Goal: Task Accomplishment & Management: Manage account settings

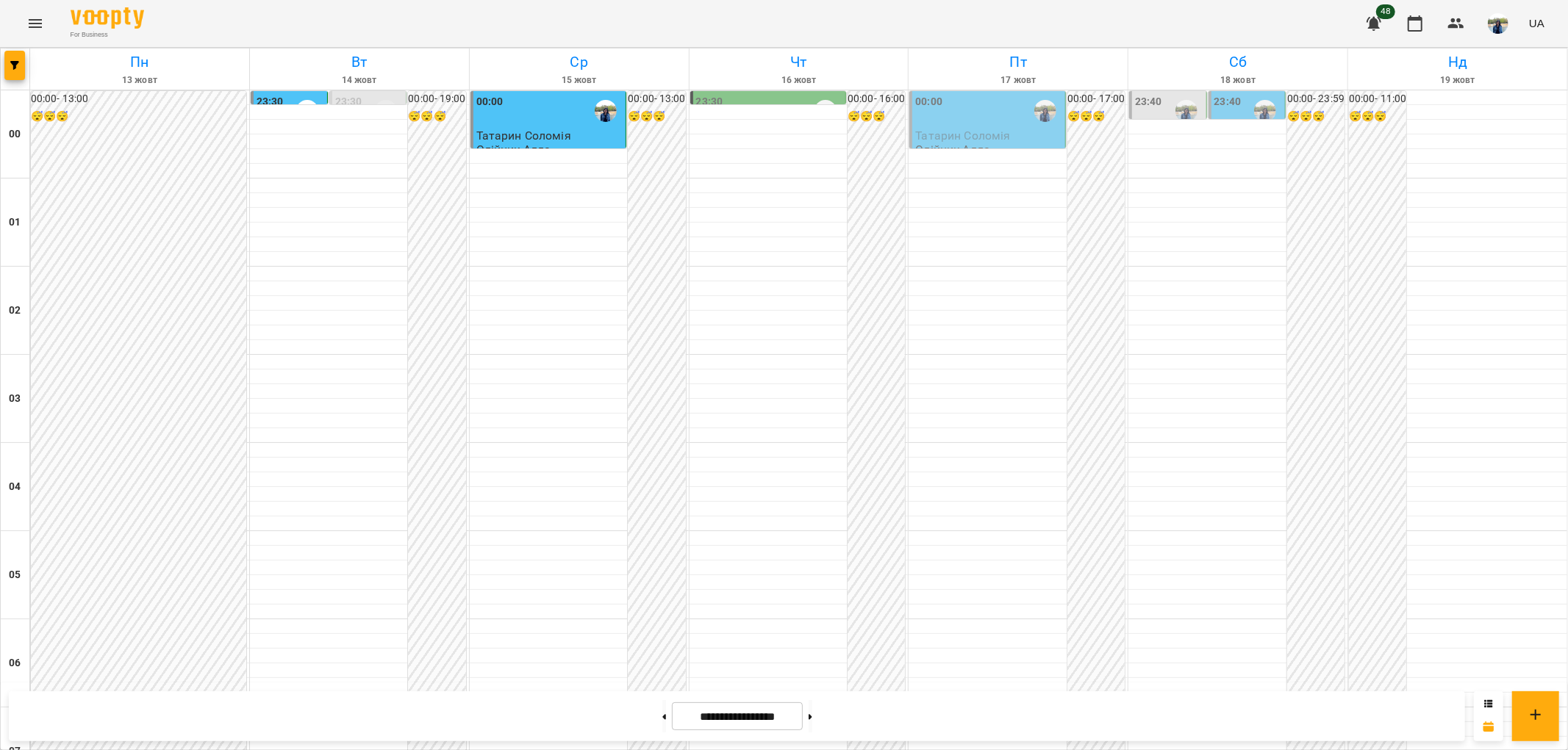
scroll to position [1523, 0]
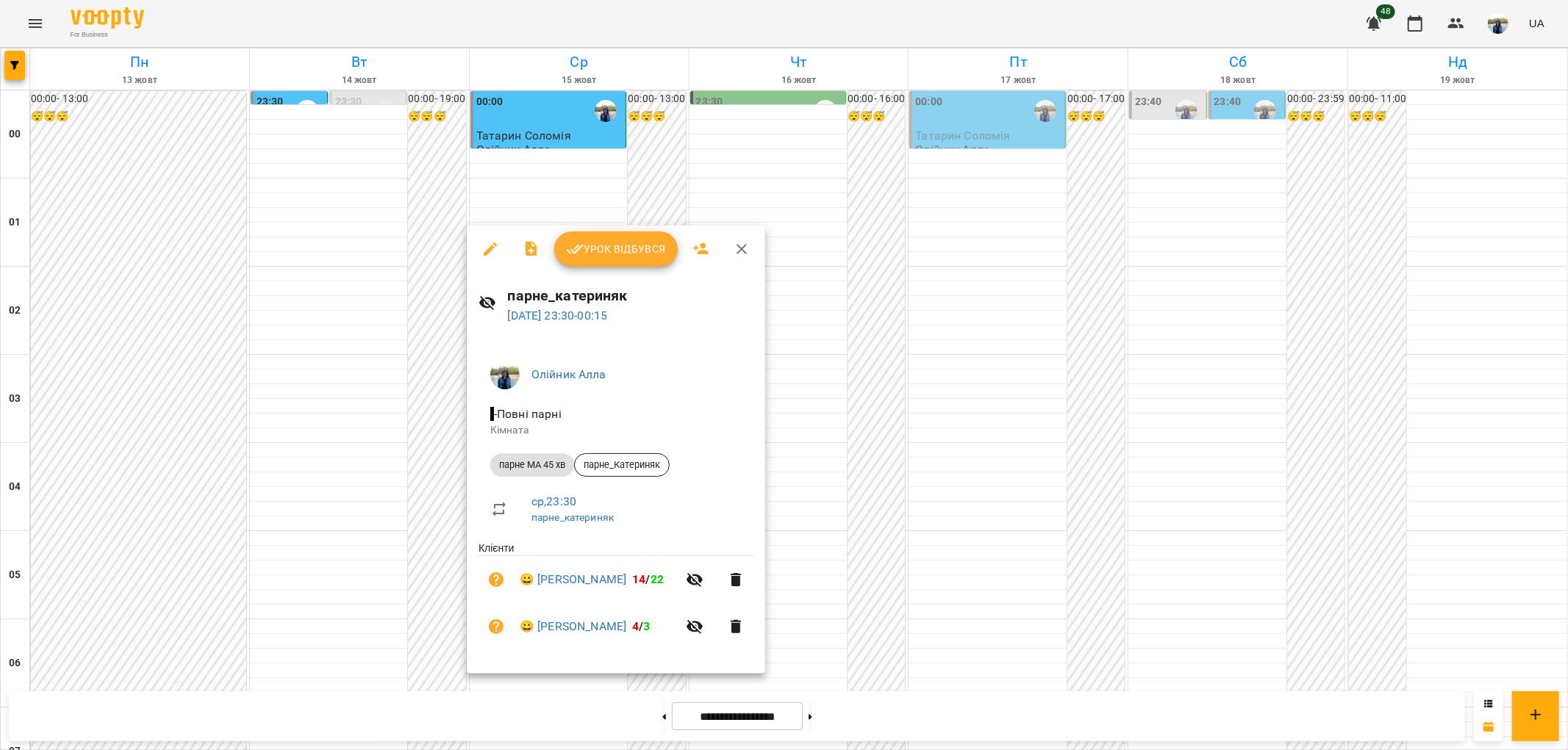
click at [632, 252] on span "Урок відбувся" at bounding box center [616, 248] width 100 height 17
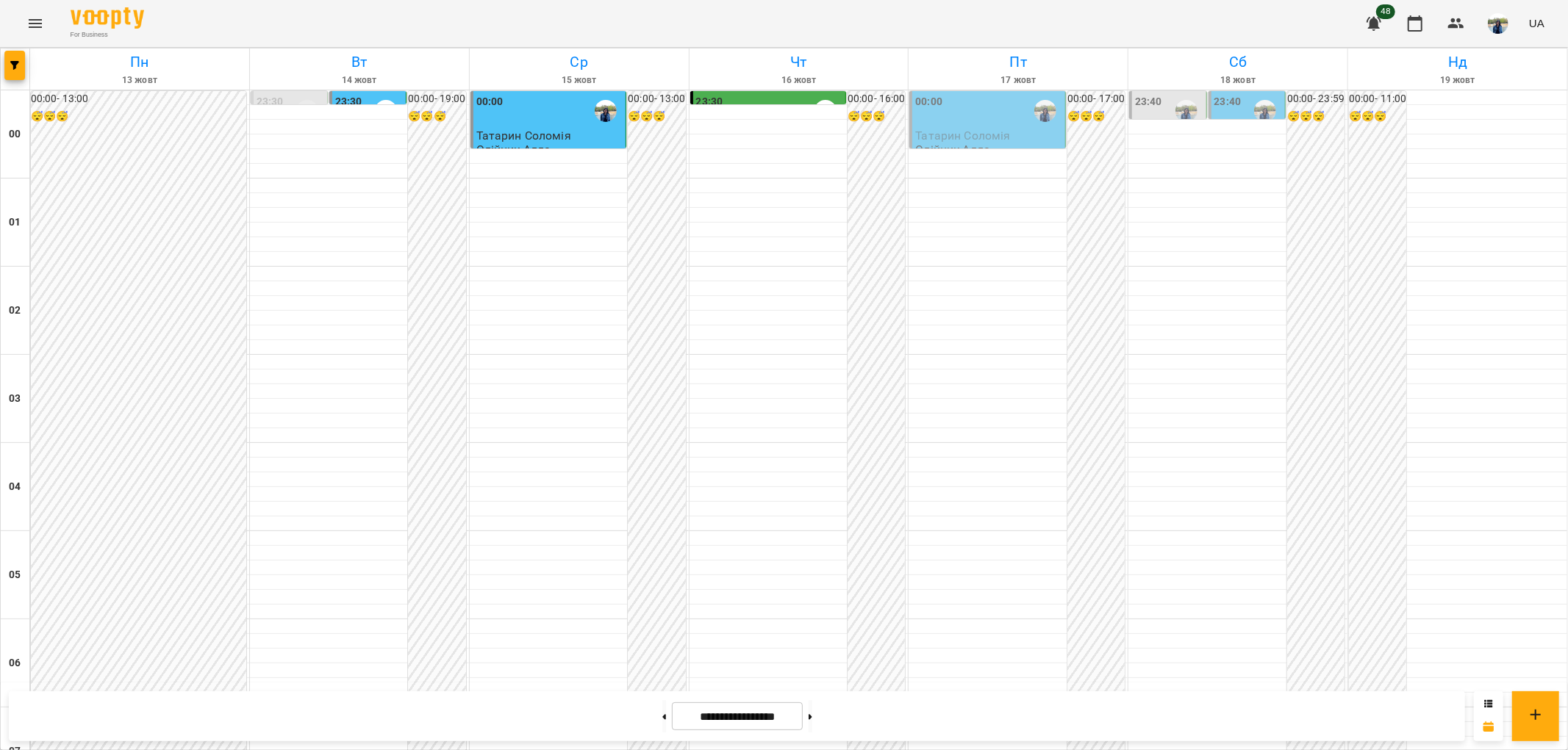
scroll to position [788, 0]
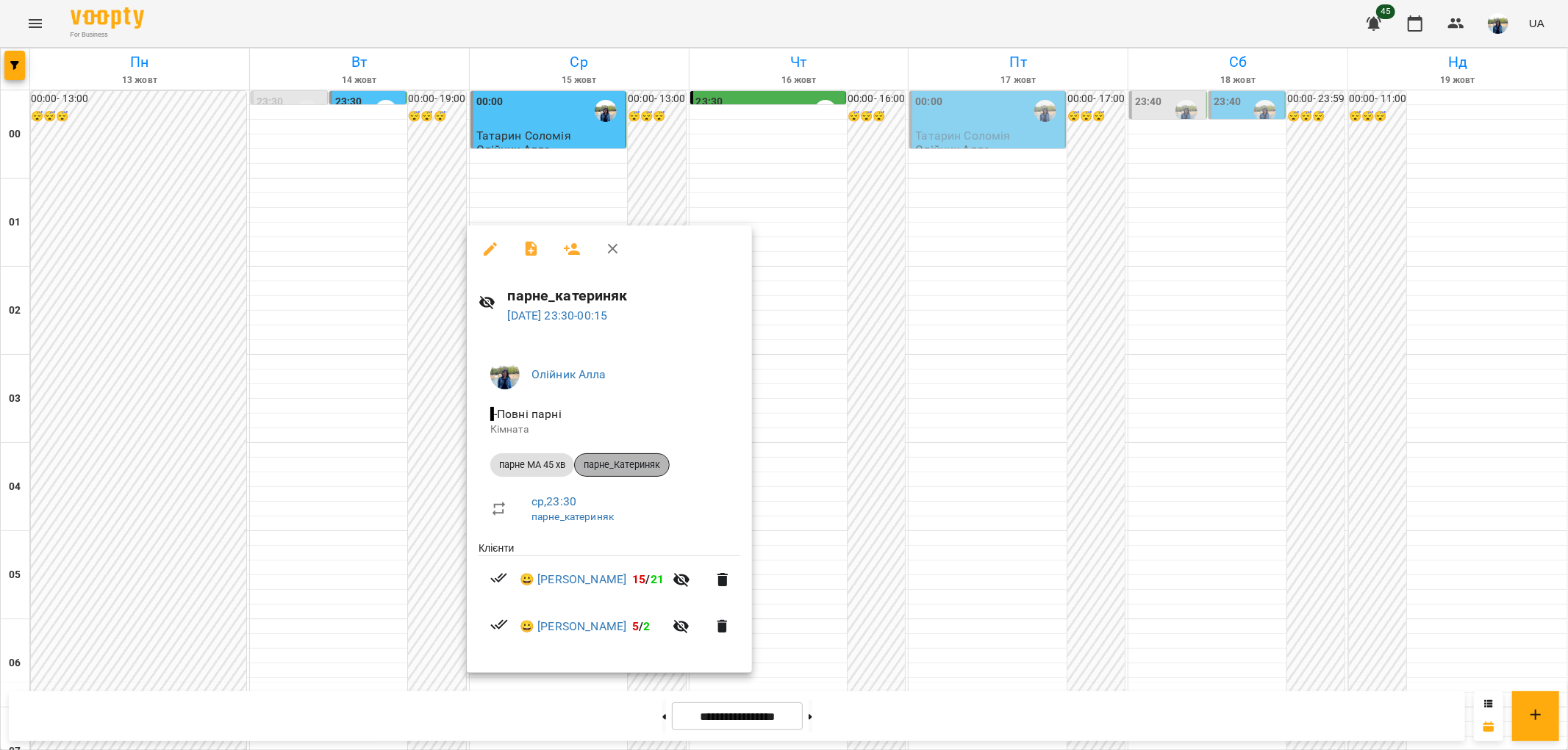
click at [626, 461] on span "парне_Катериняк" at bounding box center [622, 464] width 94 height 13
